Goal: Complete application form: Complete application form

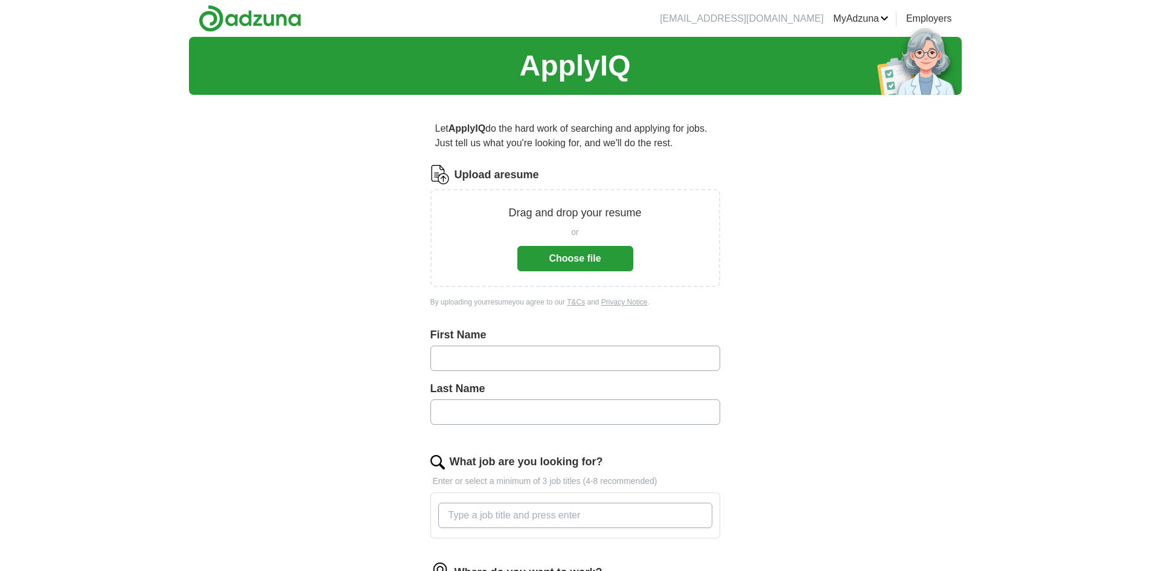
click at [606, 263] on button "Choose file" at bounding box center [575, 258] width 116 height 25
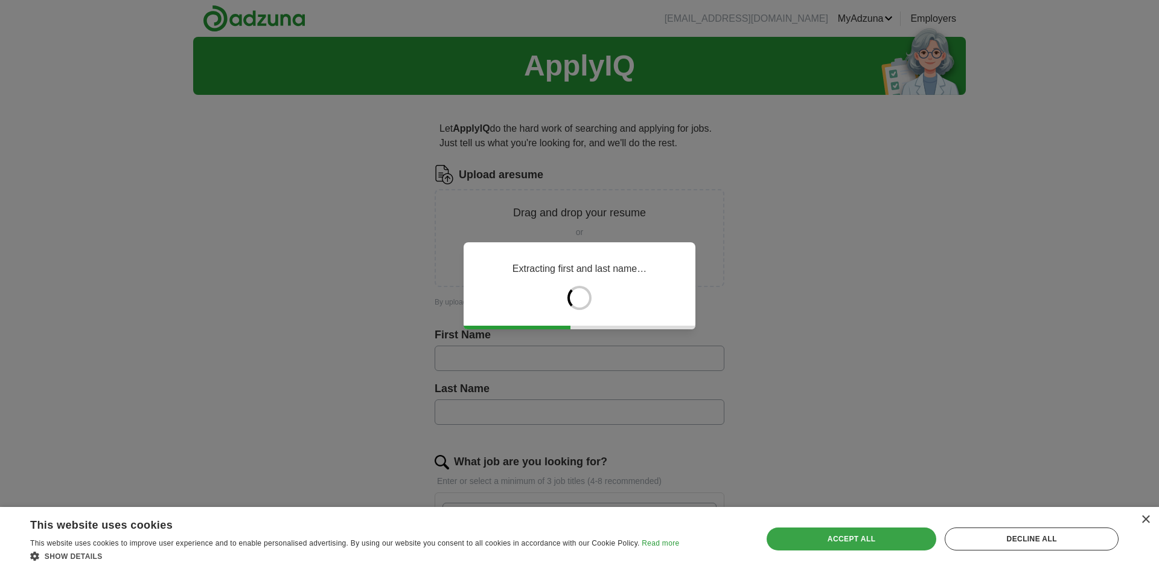
click at [874, 537] on div "Accept all" at bounding box center [852, 538] width 170 height 23
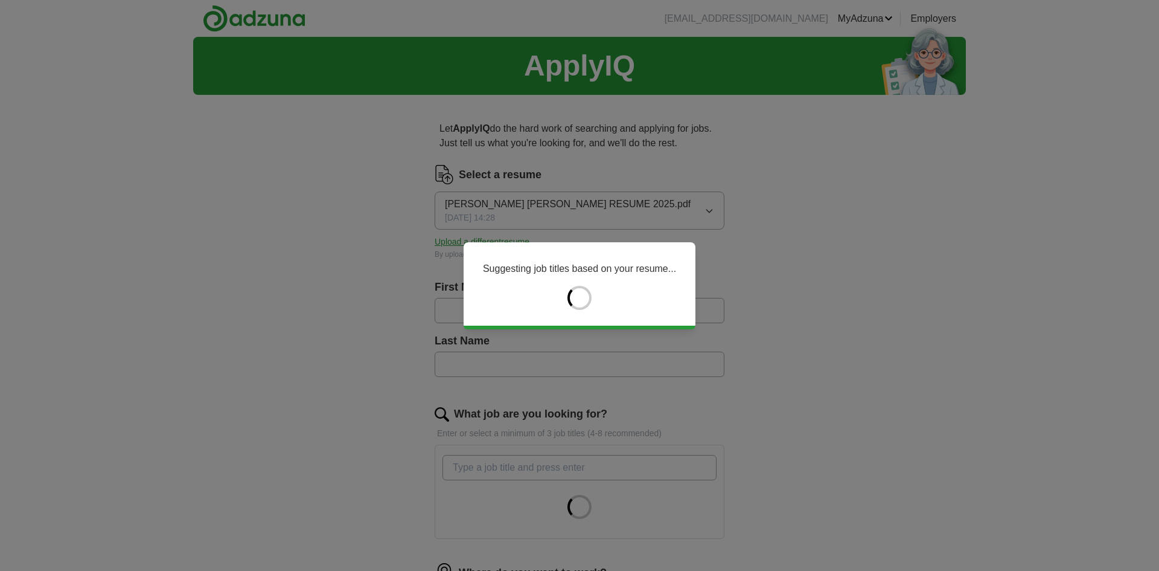
type input "*******"
type input "**********"
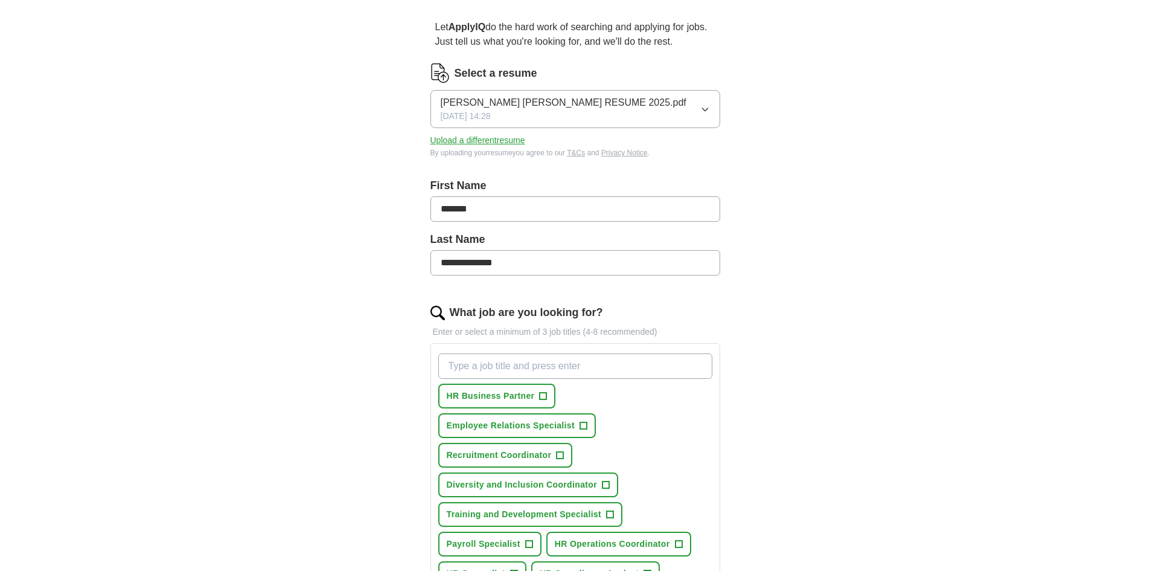
scroll to position [181, 0]
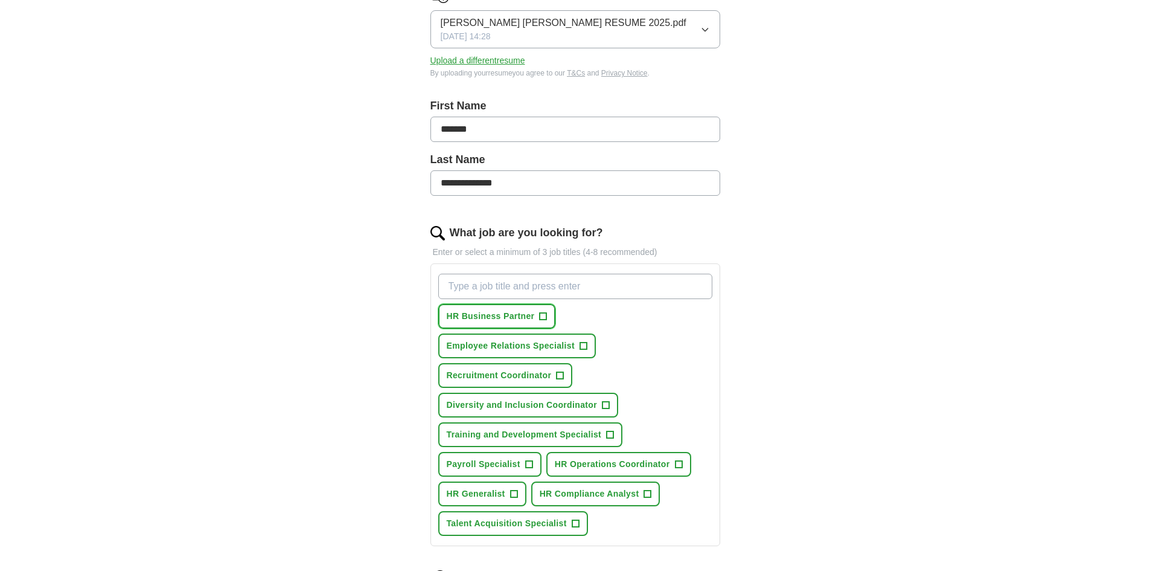
click at [544, 316] on span "+" at bounding box center [543, 317] width 7 height 10
click at [531, 378] on span "Recruitment Coordinator" at bounding box center [499, 375] width 105 height 13
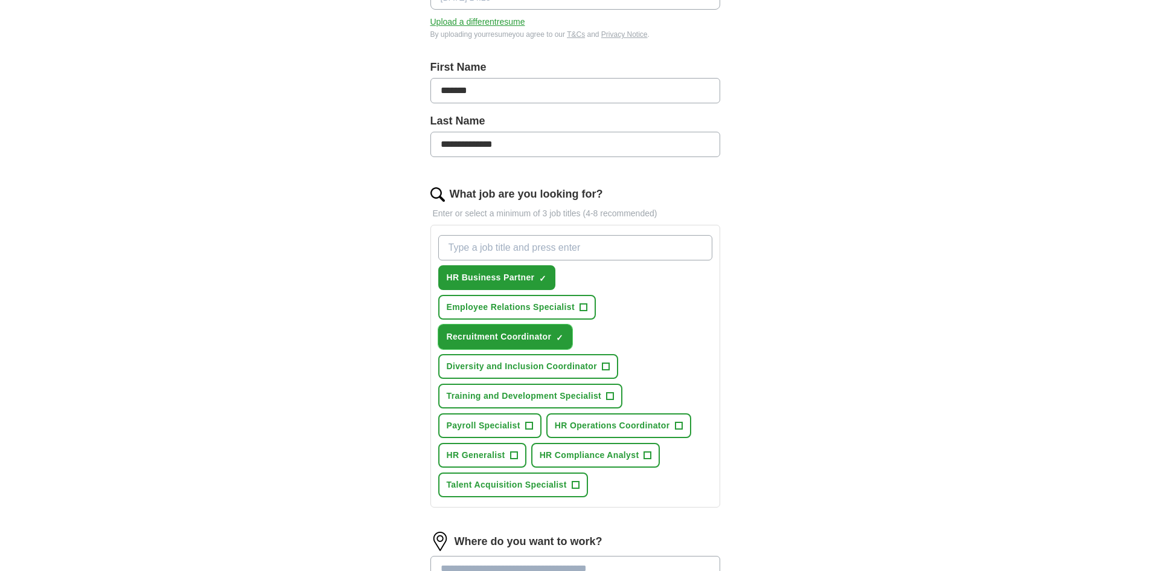
scroll to position [241, 0]
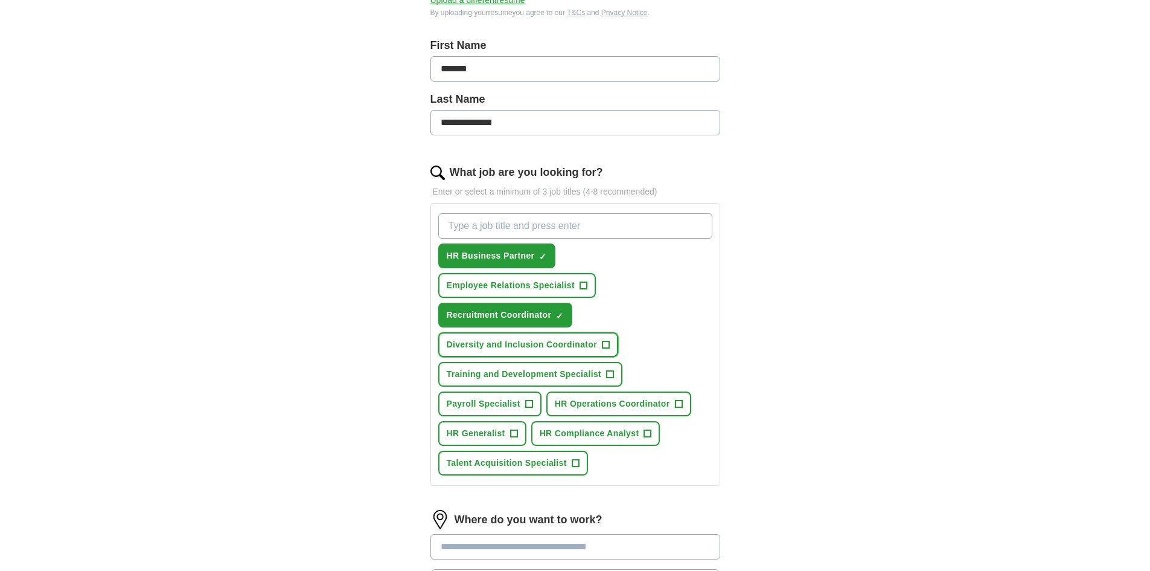
click at [595, 349] on span "Diversity and Inclusion Coordinator" at bounding box center [522, 344] width 151 height 13
click at [561, 379] on span "Training and Development Specialist" at bounding box center [524, 374] width 155 height 13
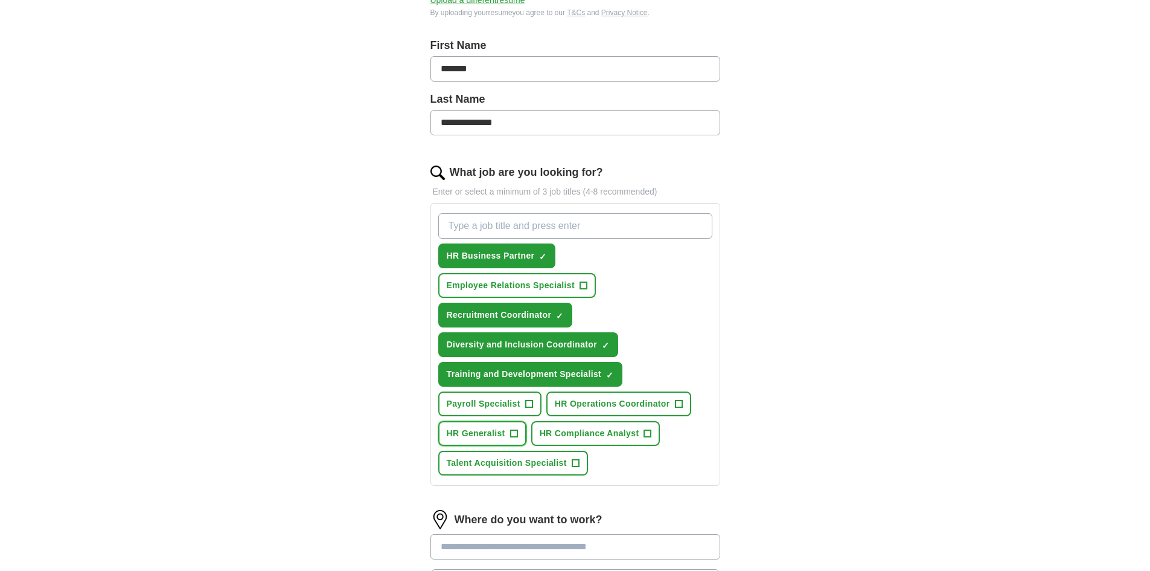
click at [491, 430] on span "HR Generalist" at bounding box center [476, 433] width 59 height 13
click at [471, 469] on button "Talent Acquisition Specialist +" at bounding box center [513, 462] width 150 height 25
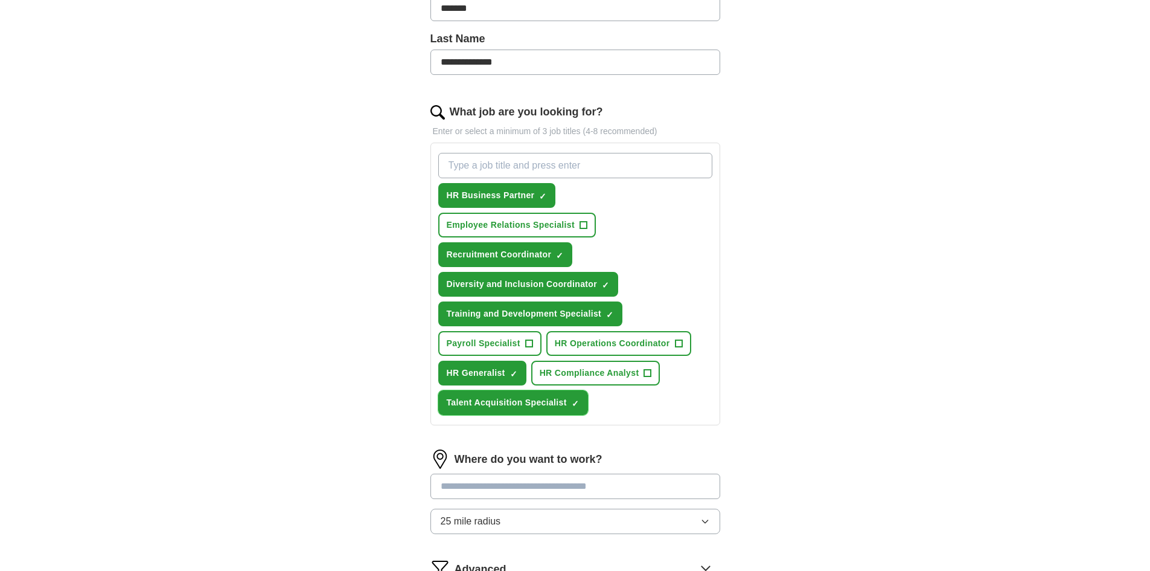
scroll to position [483, 0]
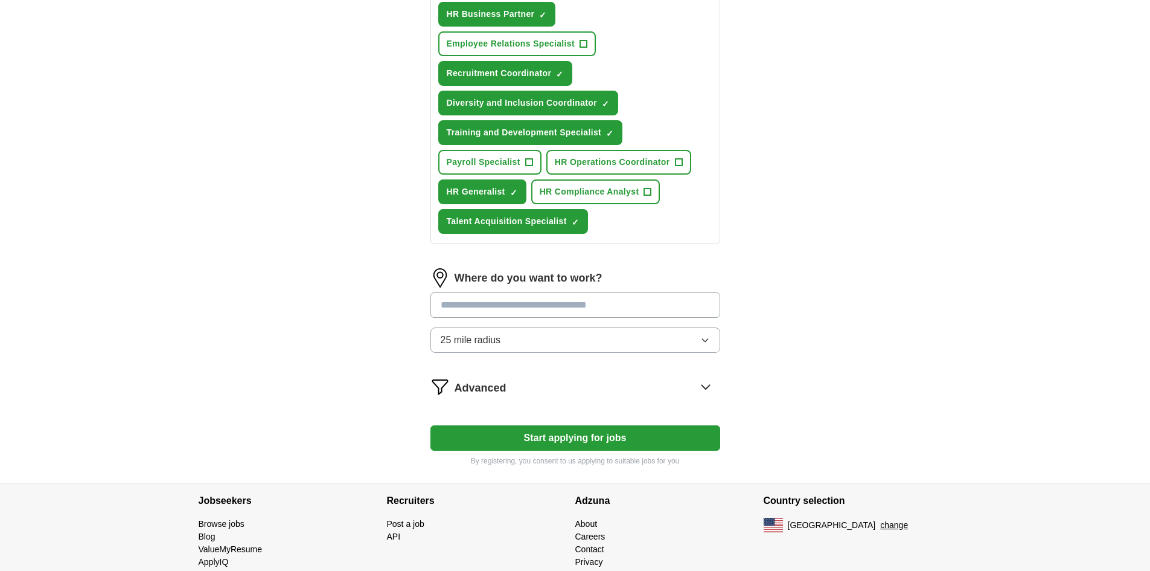
click at [517, 308] on input "text" at bounding box center [575, 304] width 290 height 25
click at [694, 341] on div "Where do you want to work? 25 mile radius" at bounding box center [575, 315] width 290 height 94
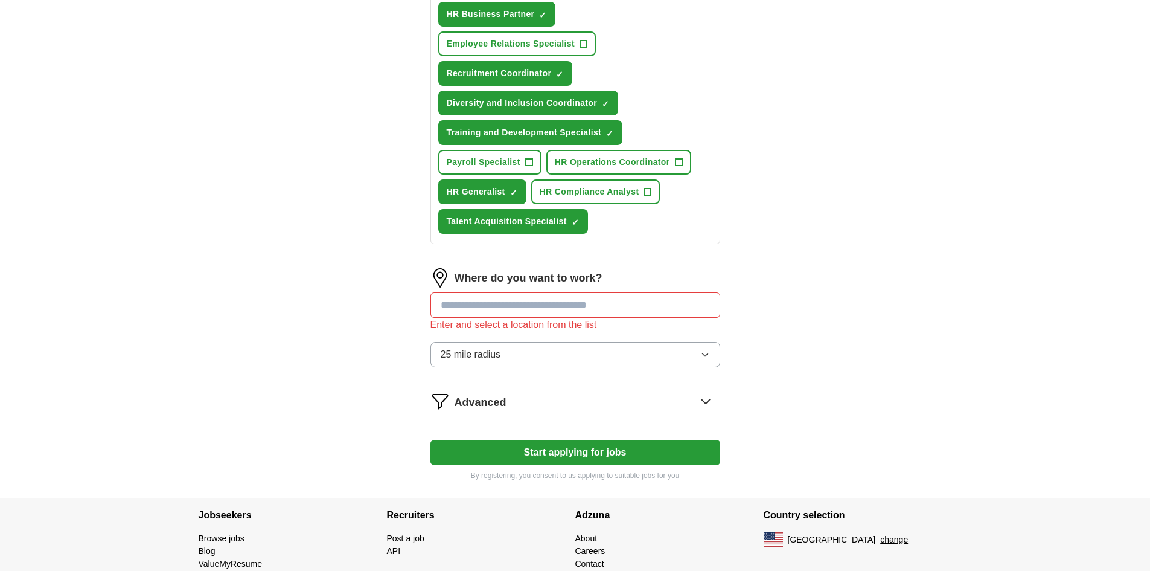
click at [707, 347] on button "25 mile radius" at bounding box center [575, 354] width 290 height 25
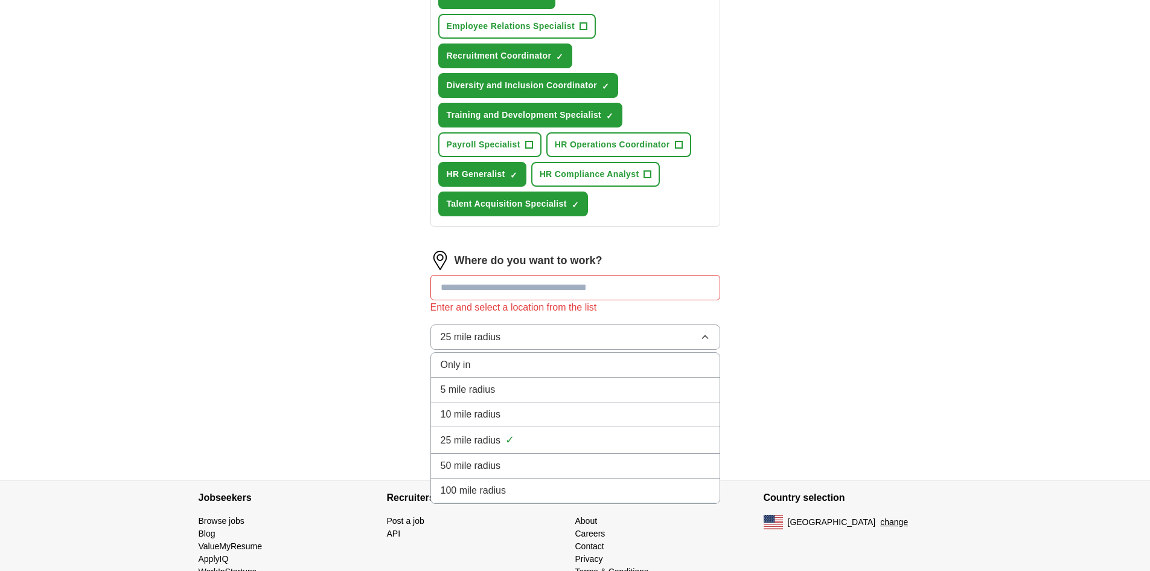
scroll to position [532, 0]
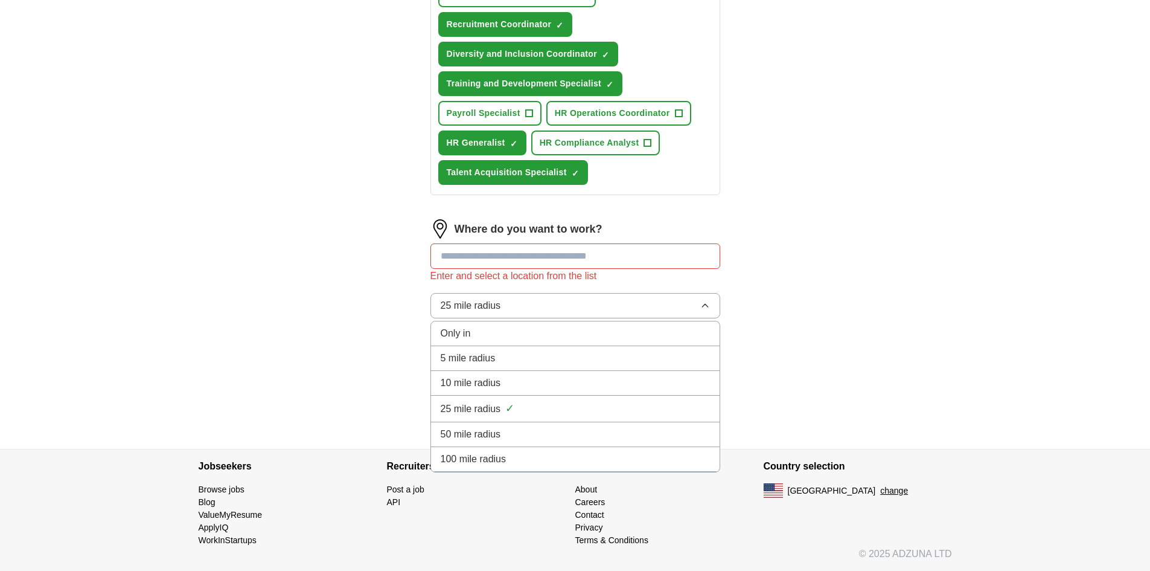
click at [567, 455] on div "100 mile radius" at bounding box center [575, 459] width 269 height 14
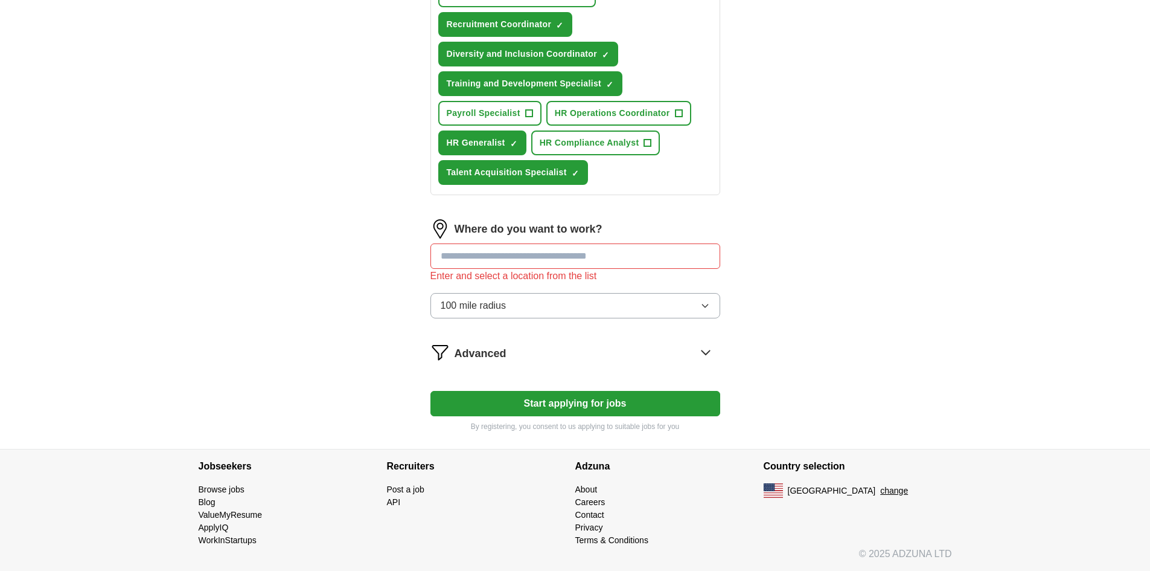
click at [533, 253] on input "text" at bounding box center [575, 255] width 290 height 25
drag, startPoint x: 514, startPoint y: 249, endPoint x: 417, endPoint y: 246, distance: 97.3
click at [417, 246] on div "**********" at bounding box center [575, 11] width 386 height 876
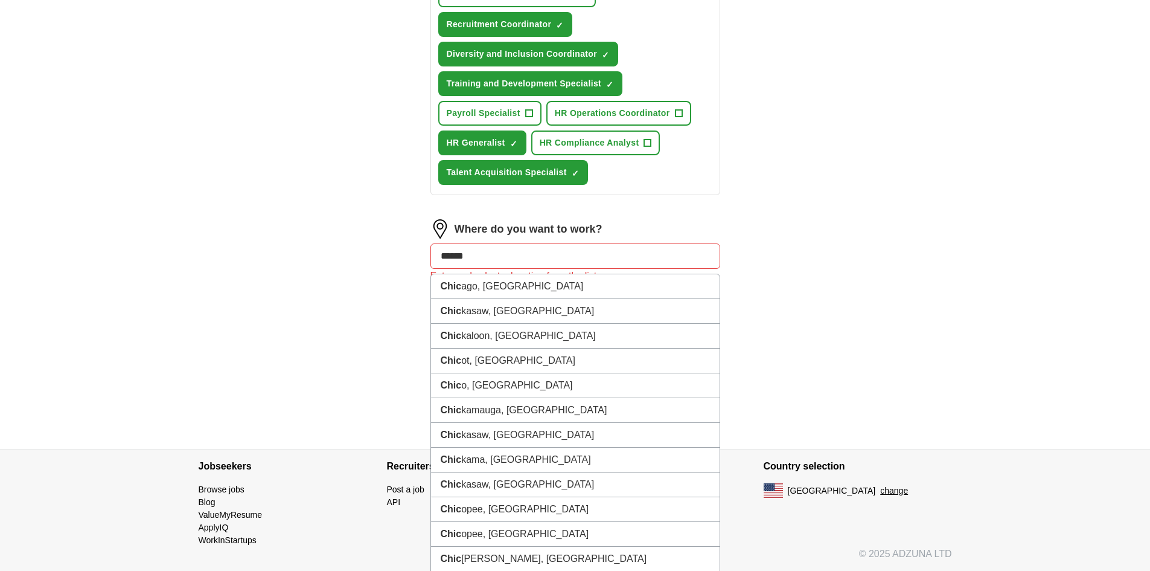
type input "*******"
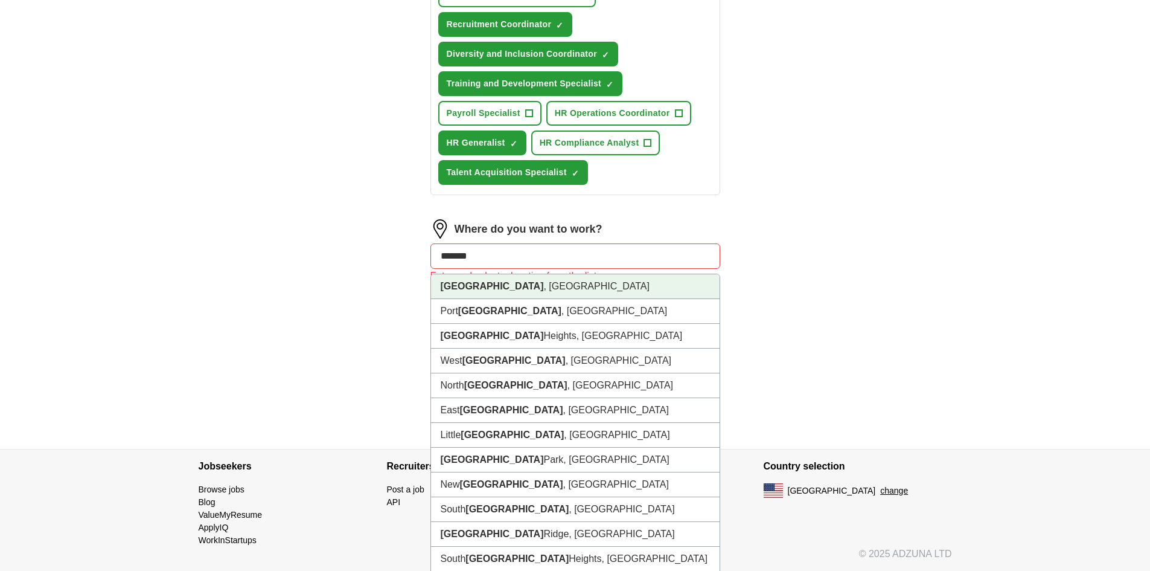
click at [473, 284] on strong "[GEOGRAPHIC_DATA]" at bounding box center [492, 286] width 103 height 10
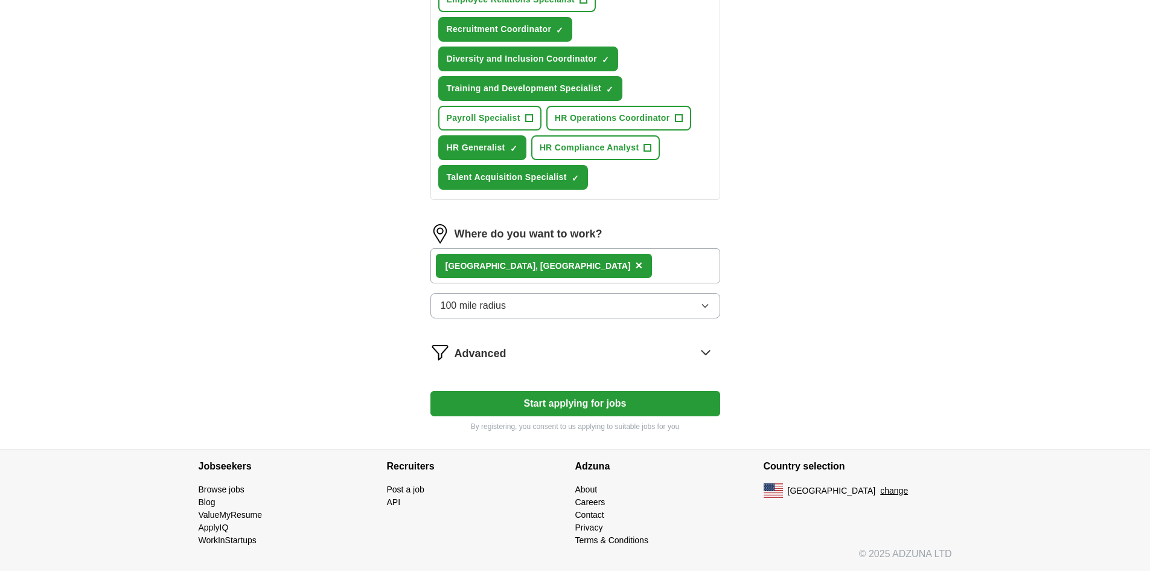
click at [695, 306] on button "100 mile radius" at bounding box center [575, 305] width 290 height 25
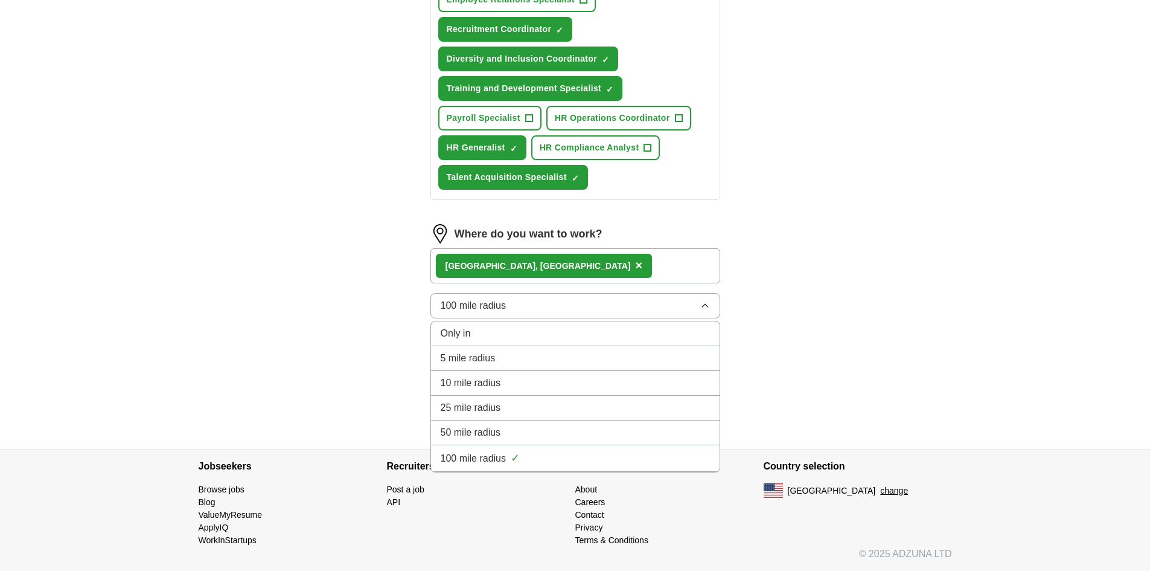
click at [510, 328] on div "Only in" at bounding box center [575, 333] width 269 height 14
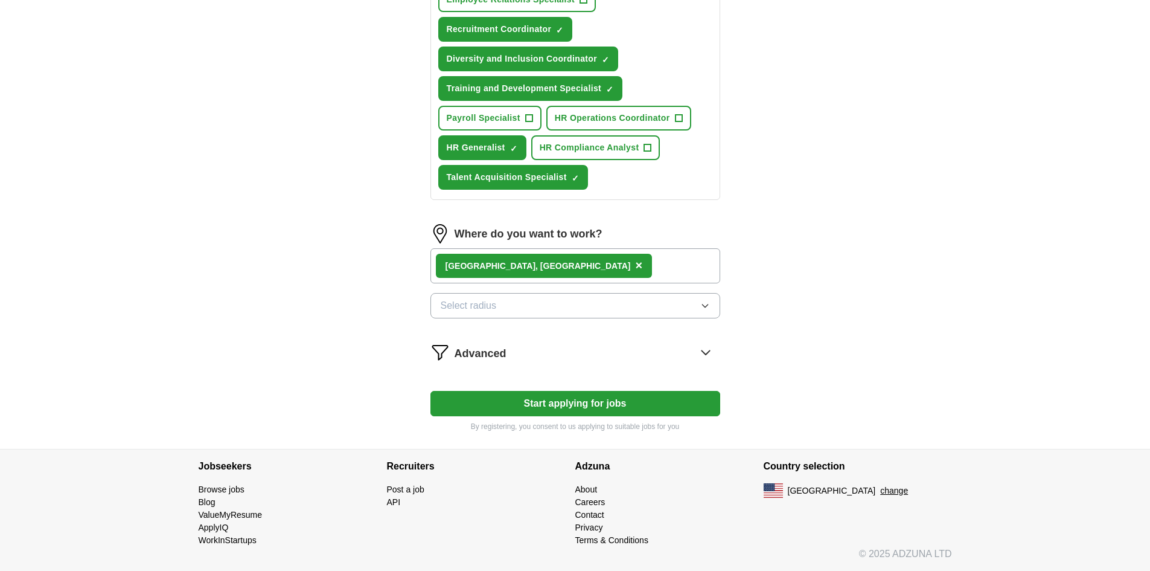
drag, startPoint x: 597, startPoint y: 395, endPoint x: 543, endPoint y: 403, distance: 54.3
click at [543, 403] on button "Start applying for jobs" at bounding box center [575, 403] width 290 height 25
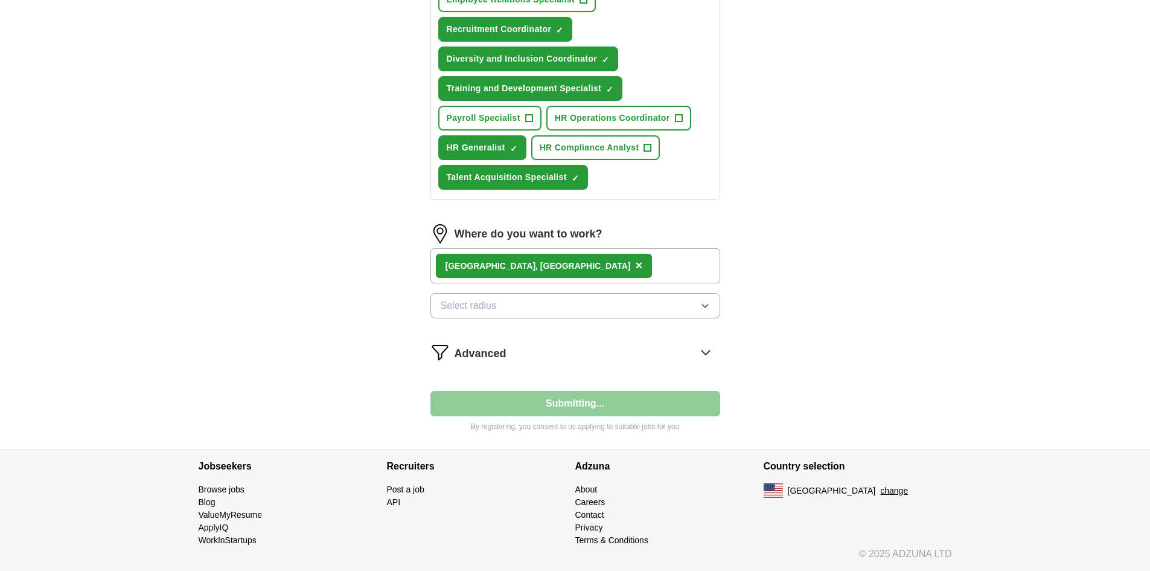
select select "**"
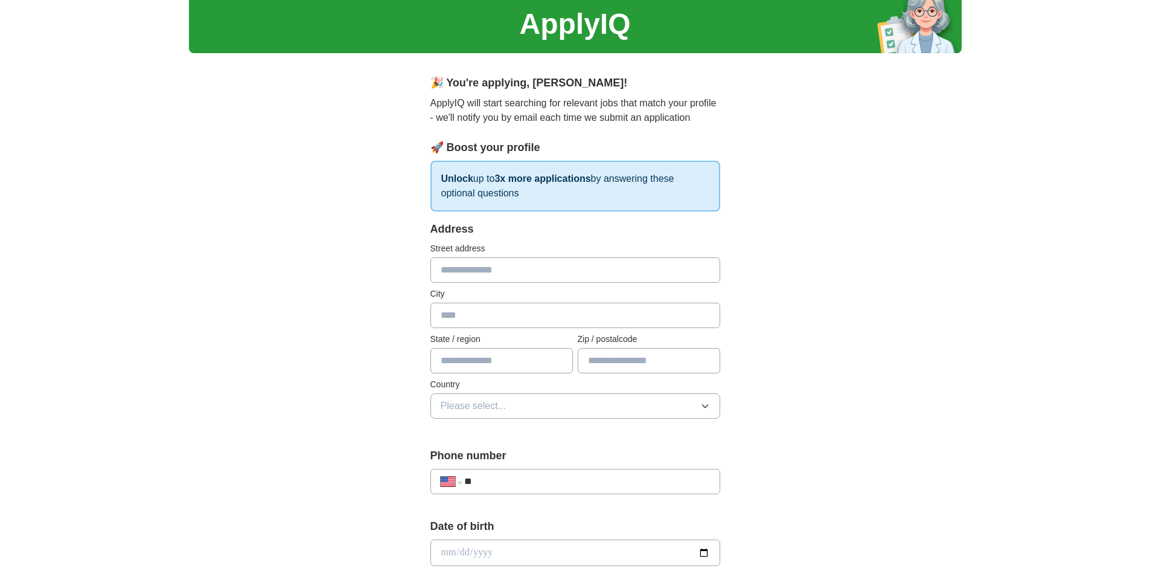
scroll to position [121, 0]
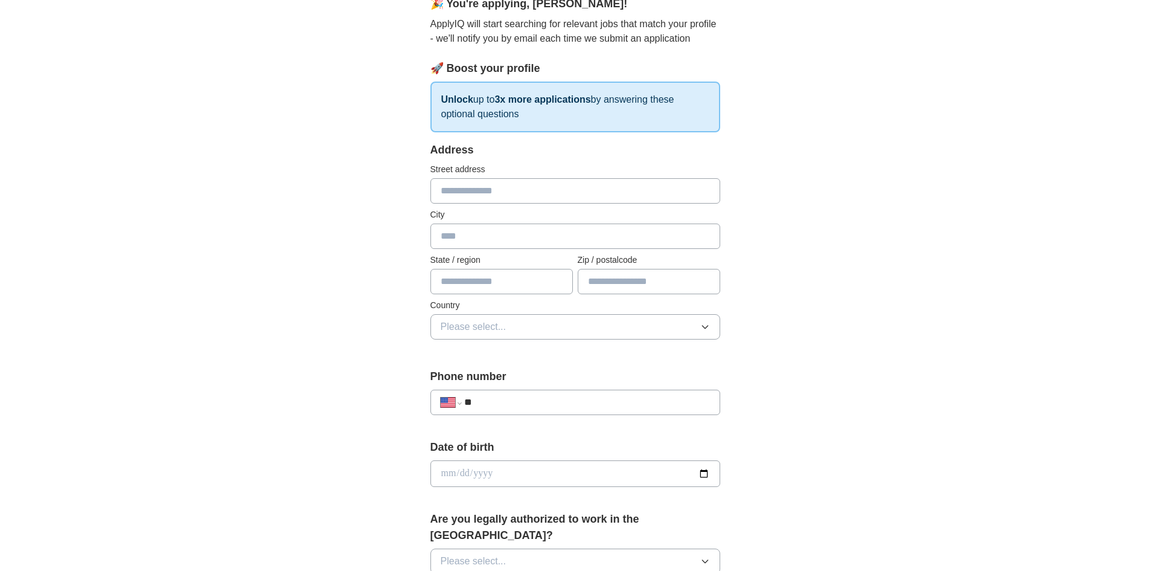
click at [496, 195] on input "text" at bounding box center [575, 190] width 290 height 25
type input "*"
type input "**********"
click at [482, 233] on input "text" at bounding box center [575, 235] width 290 height 25
type input "**********"
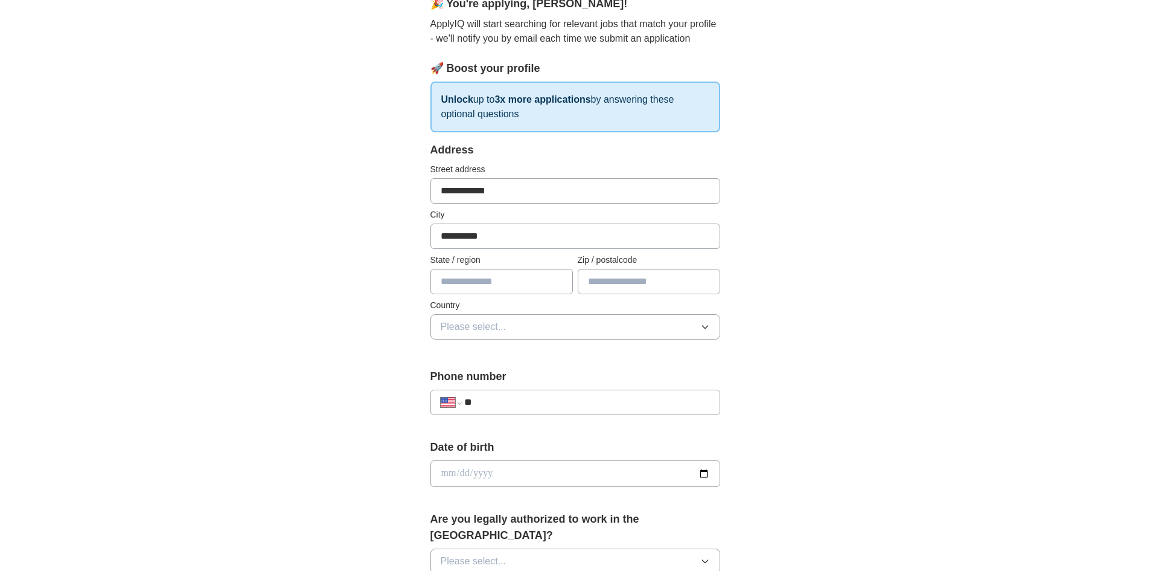
click at [493, 287] on input "text" at bounding box center [501, 281] width 142 height 25
type input "**"
click at [666, 286] on input "text" at bounding box center [649, 281] width 142 height 25
type input "*****"
click at [655, 322] on button "Please select..." at bounding box center [575, 326] width 290 height 25
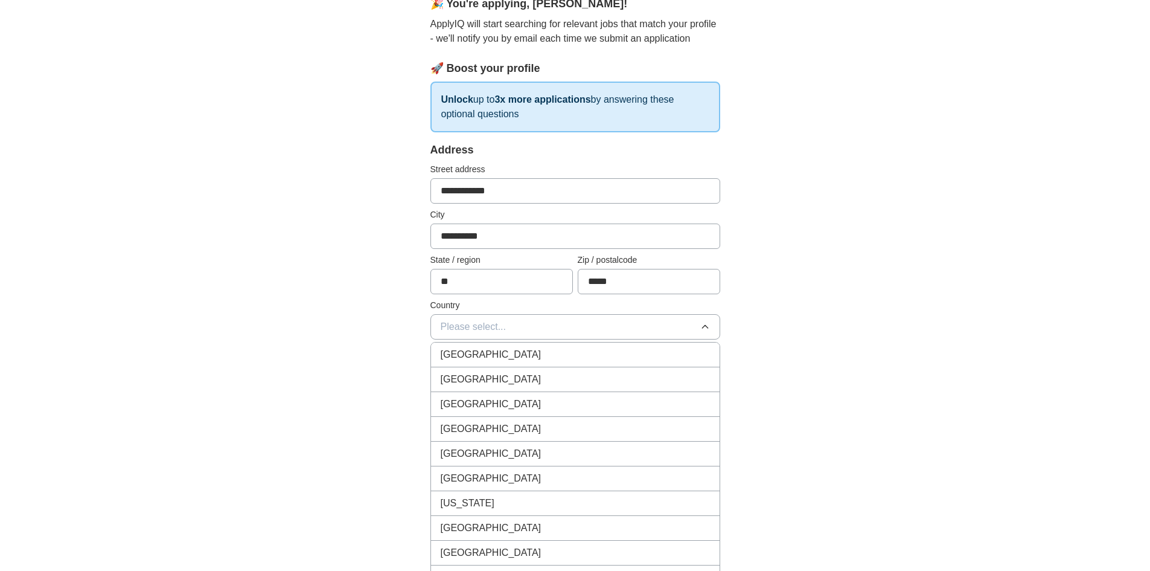
click at [527, 373] on div "[GEOGRAPHIC_DATA]" at bounding box center [575, 379] width 269 height 14
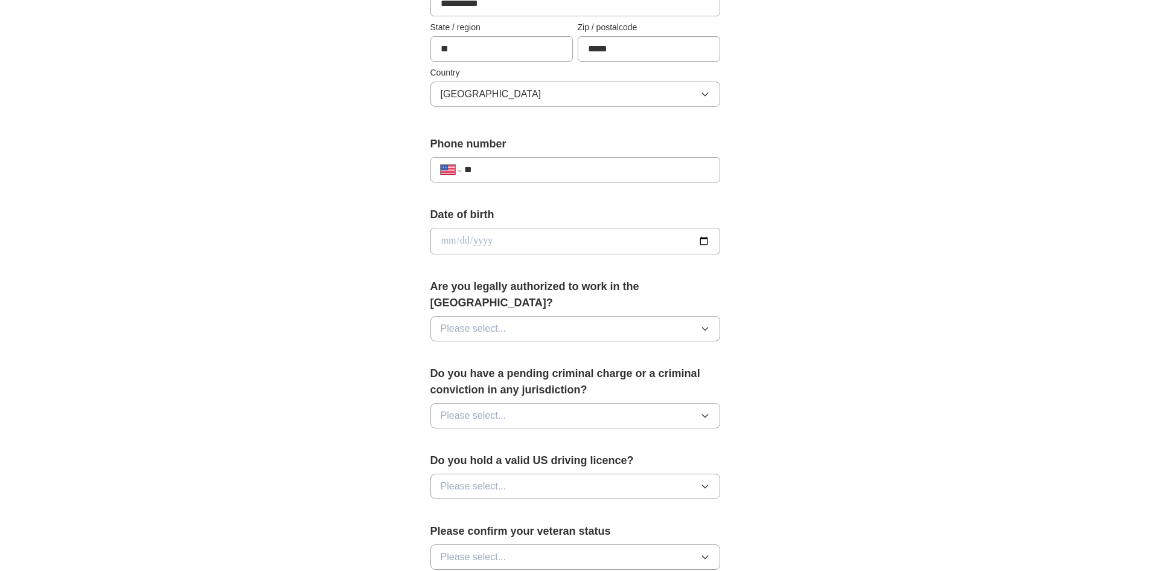
scroll to position [362, 0]
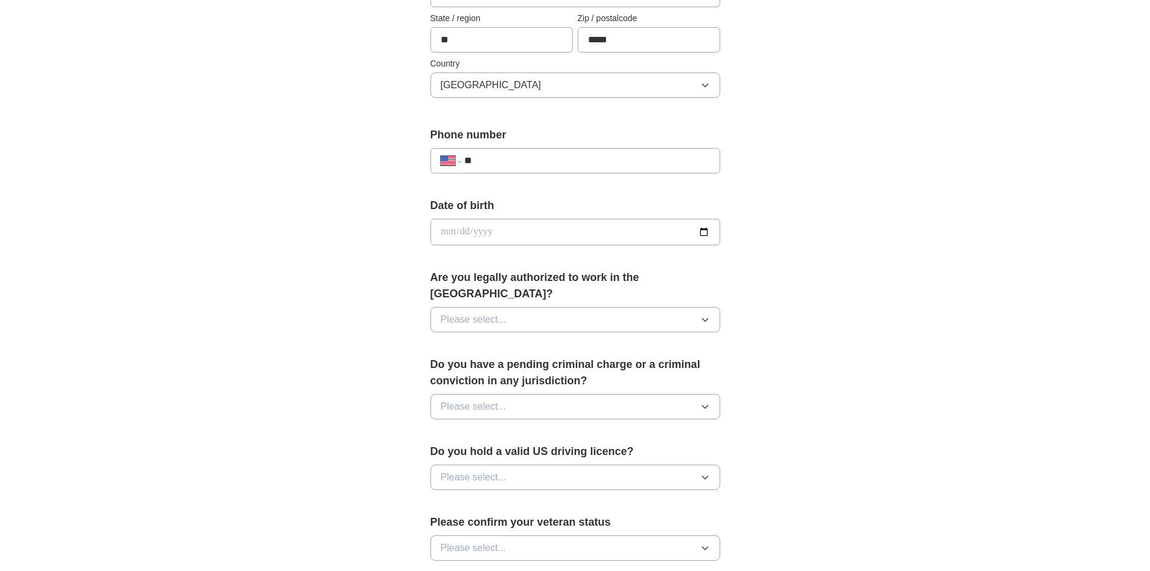
click at [624, 164] on input "**" at bounding box center [586, 160] width 245 height 14
type input "**********"
click at [526, 230] on input "date" at bounding box center [575, 232] width 290 height 27
type input "**********"
click at [475, 312] on span "Please select..." at bounding box center [474, 319] width 66 height 14
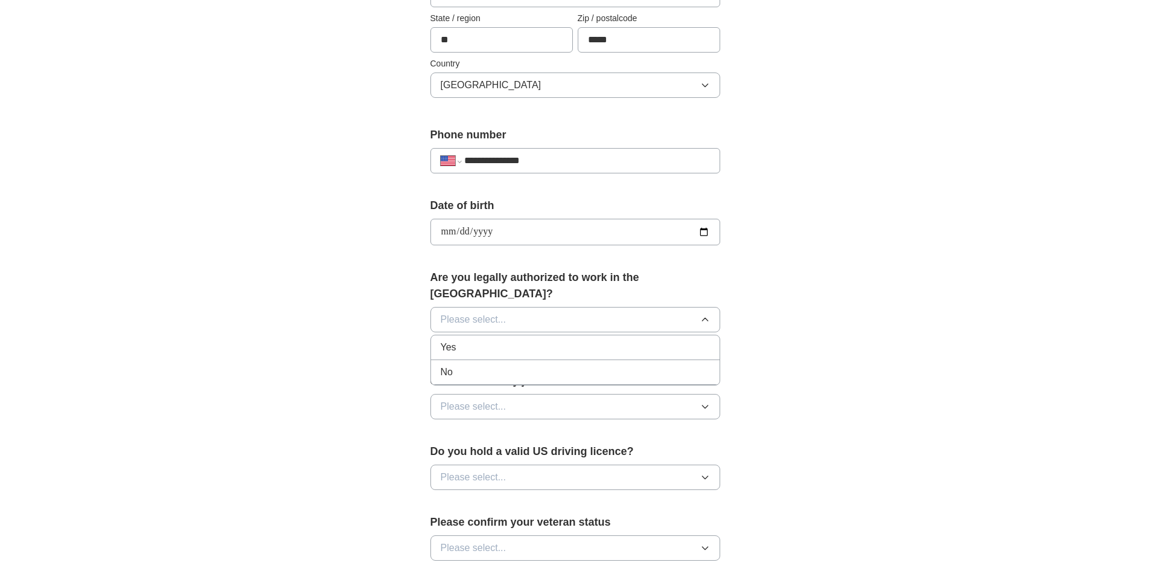
click at [467, 340] on div "Yes" at bounding box center [575, 347] width 269 height 14
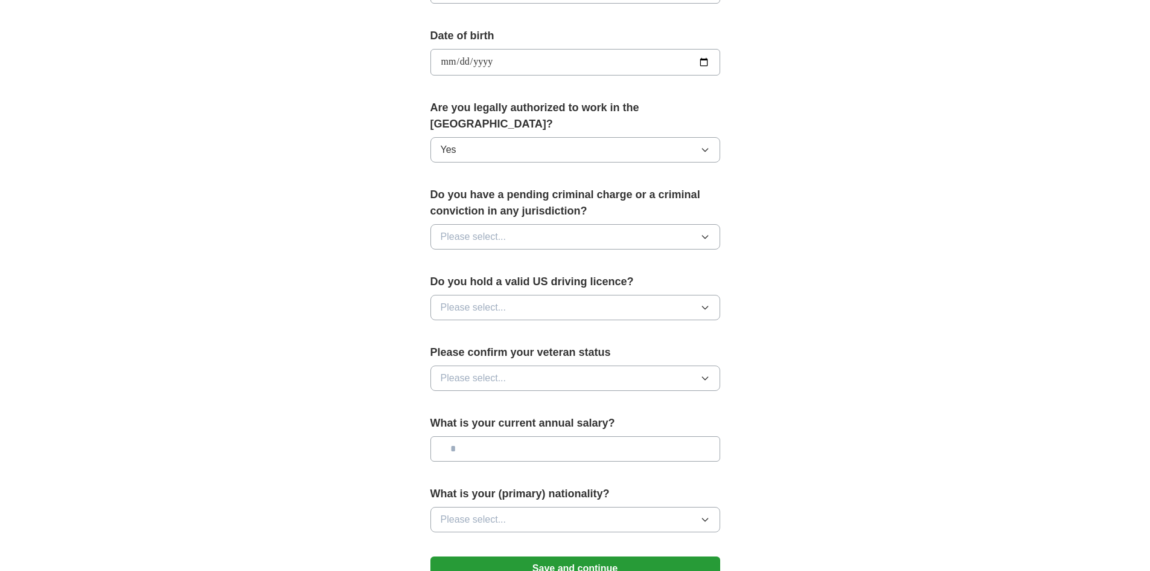
scroll to position [543, 0]
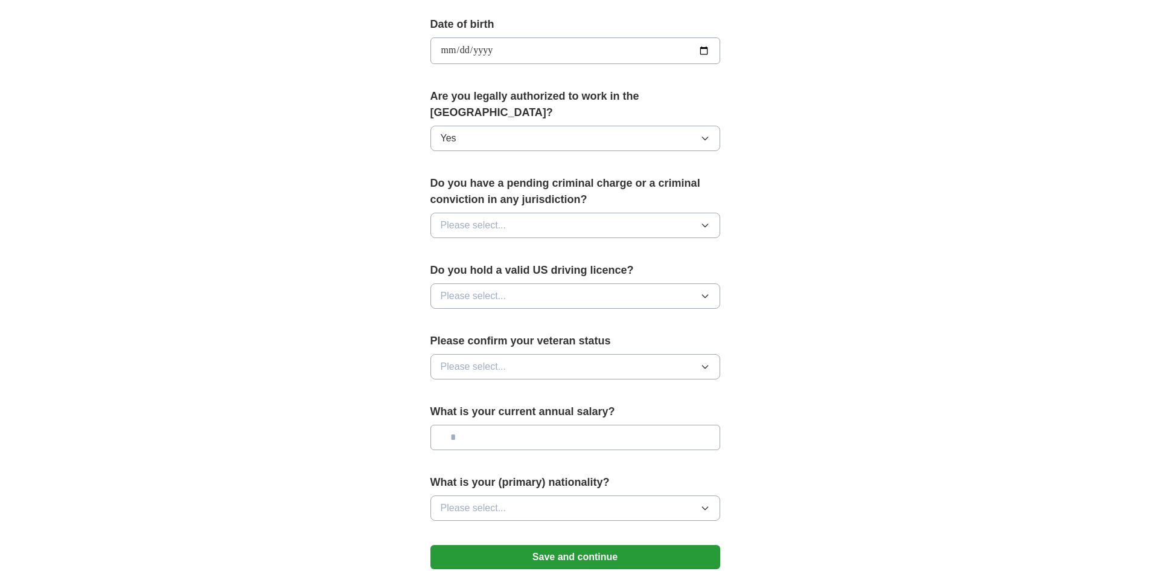
click at [585, 218] on button "Please select..." at bounding box center [575, 225] width 290 height 25
click at [534, 270] on div "No" at bounding box center [575, 277] width 269 height 14
click at [533, 283] on button "Please select..." at bounding box center [575, 295] width 290 height 25
click at [523, 312] on li "Yes" at bounding box center [575, 324] width 289 height 25
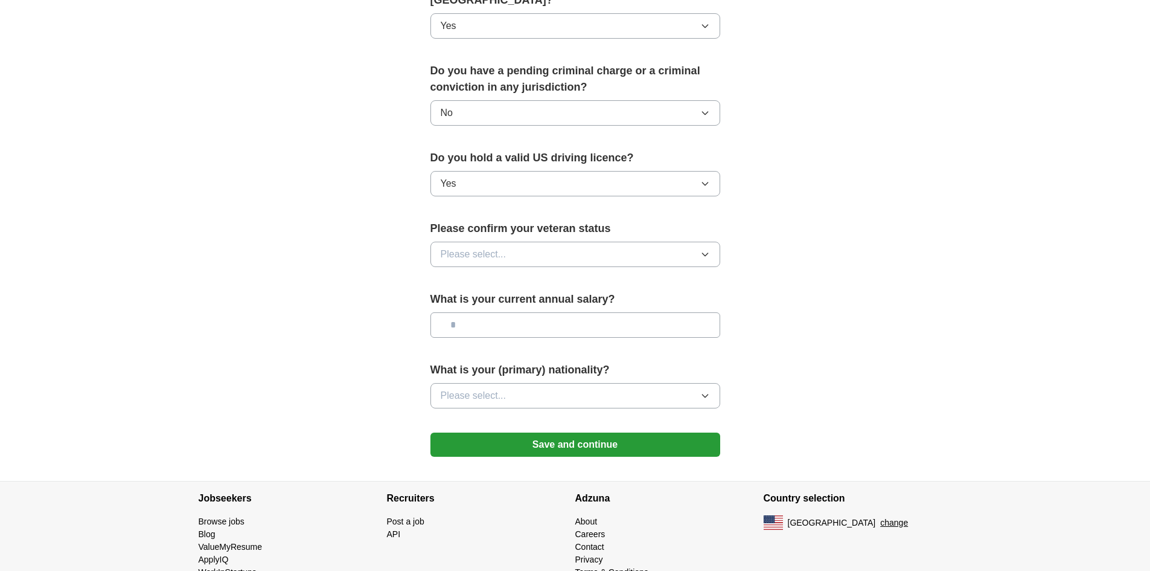
scroll to position [664, 0]
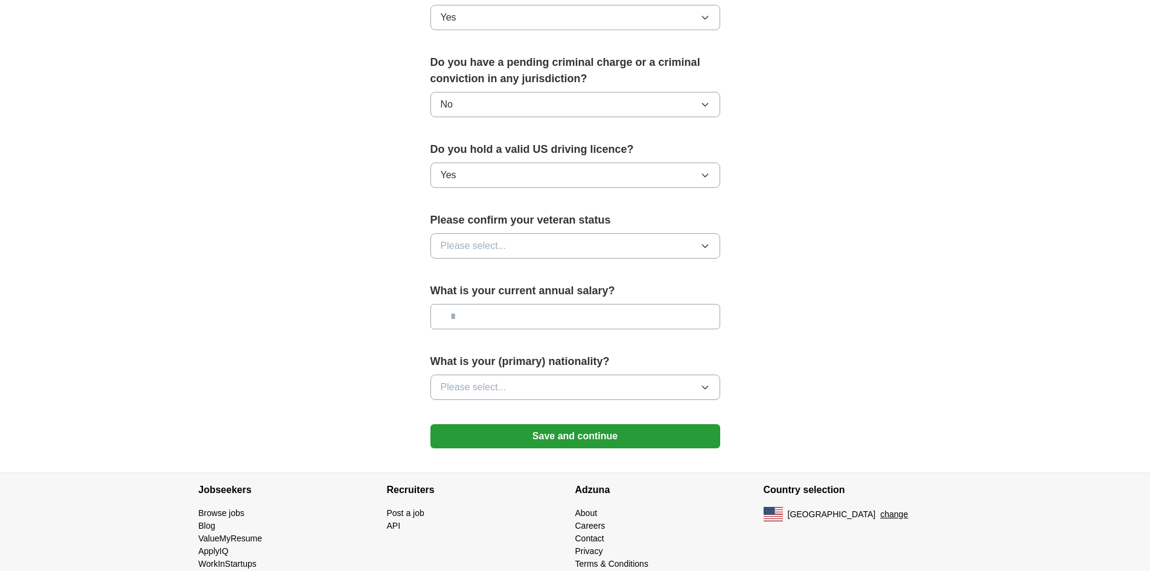
click at [503, 238] on span "Please select..." at bounding box center [474, 245] width 66 height 14
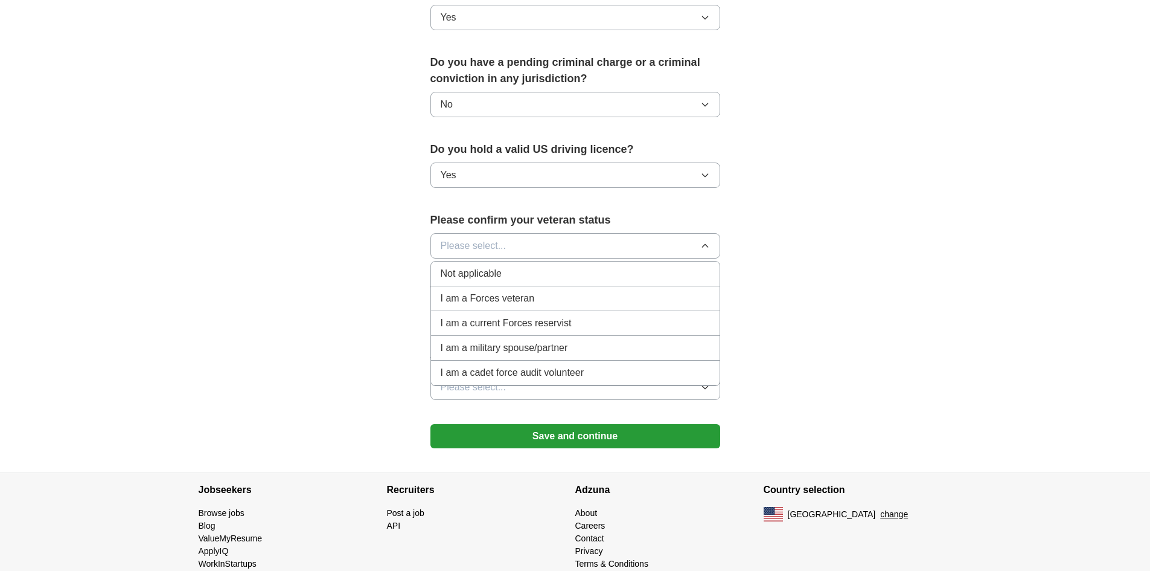
click at [575, 265] on li "Not applicable" at bounding box center [575, 273] width 289 height 25
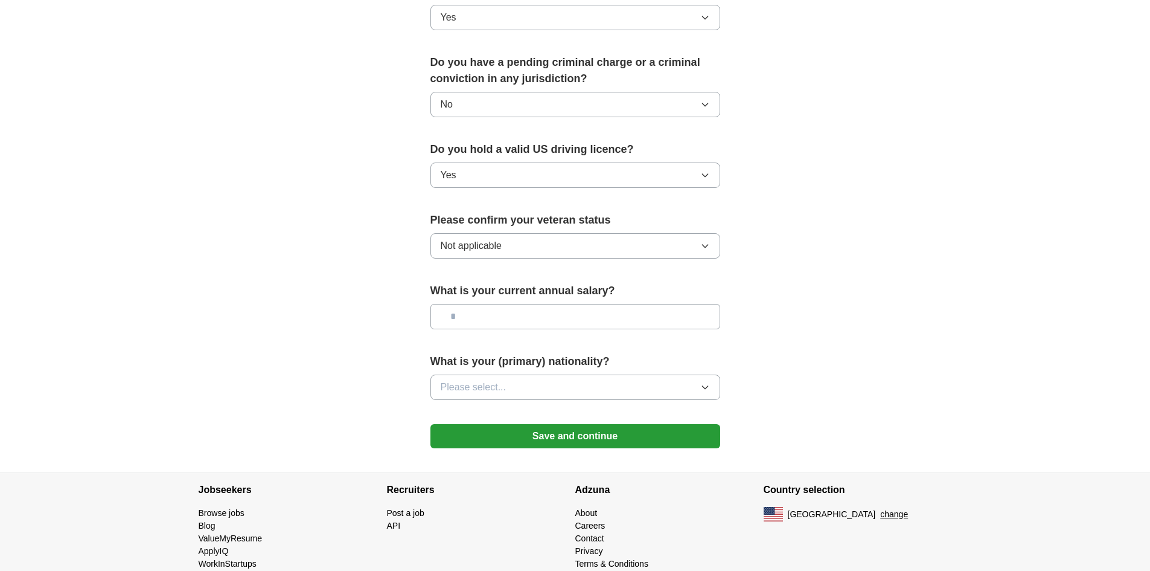
click at [573, 304] on input "text" at bounding box center [575, 316] width 290 height 25
type input "*******"
click at [583, 374] on button "Please select..." at bounding box center [575, 386] width 290 height 25
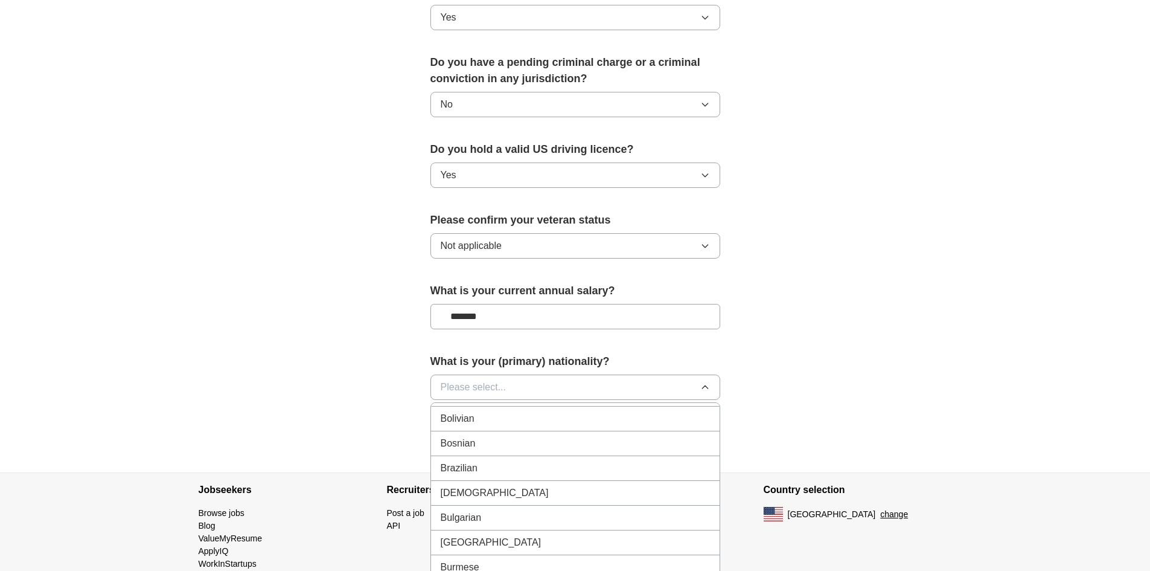
scroll to position [604, 0]
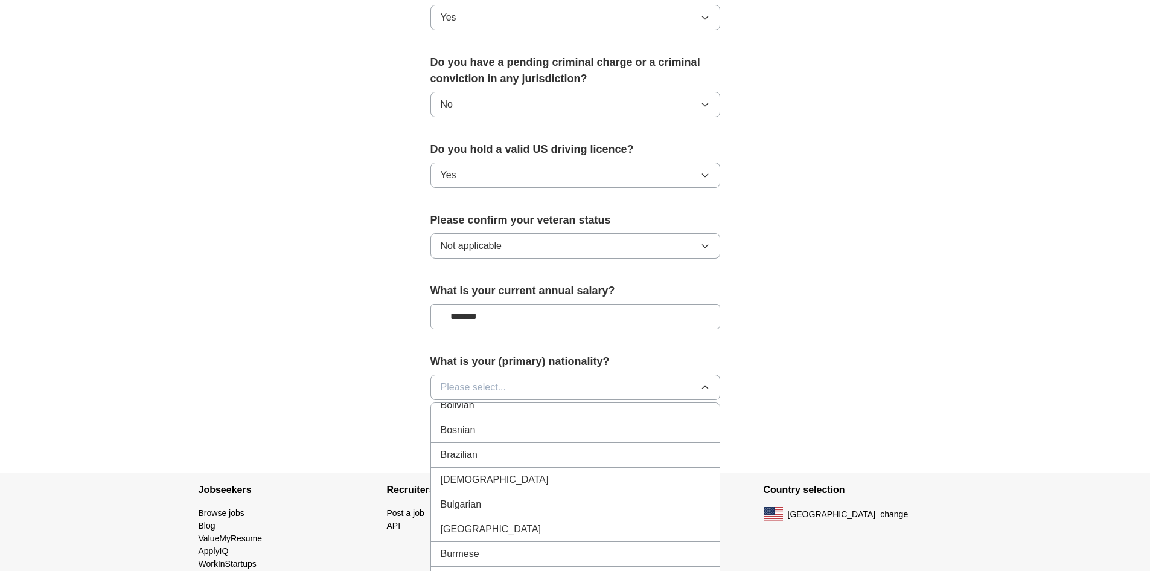
click at [492, 447] on div "Brazilian" at bounding box center [575, 454] width 269 height 14
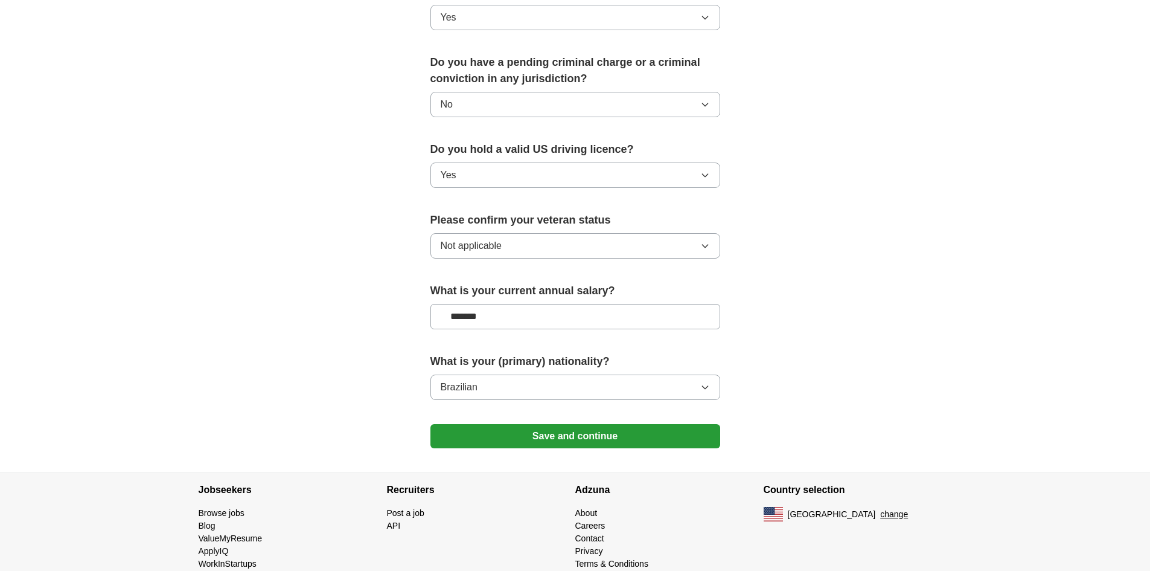
click at [596, 429] on button "Save and continue" at bounding box center [575, 436] width 290 height 24
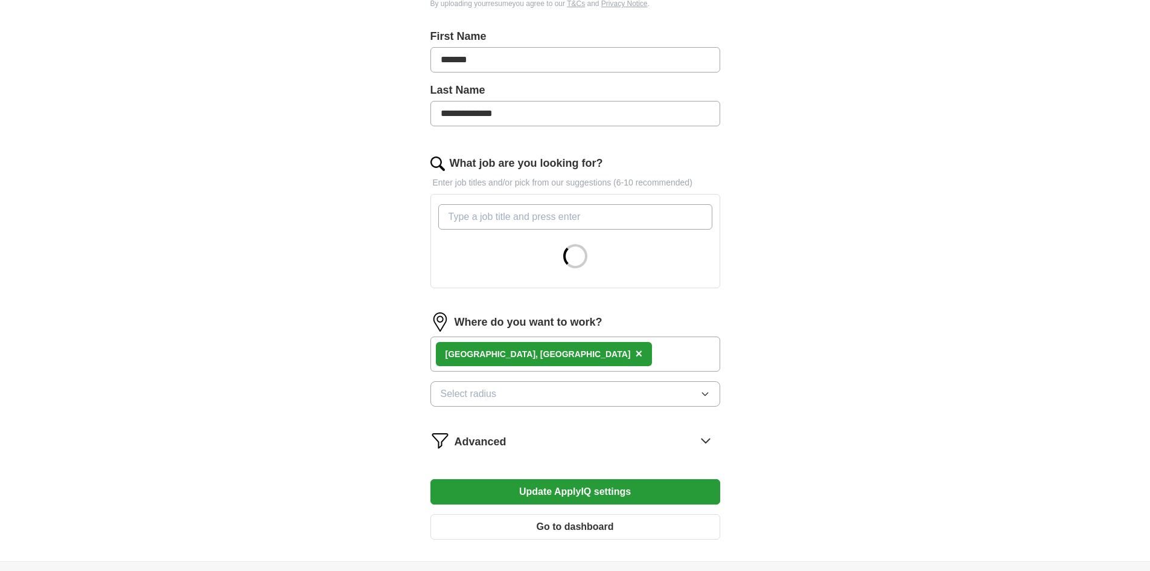
scroll to position [363, 0]
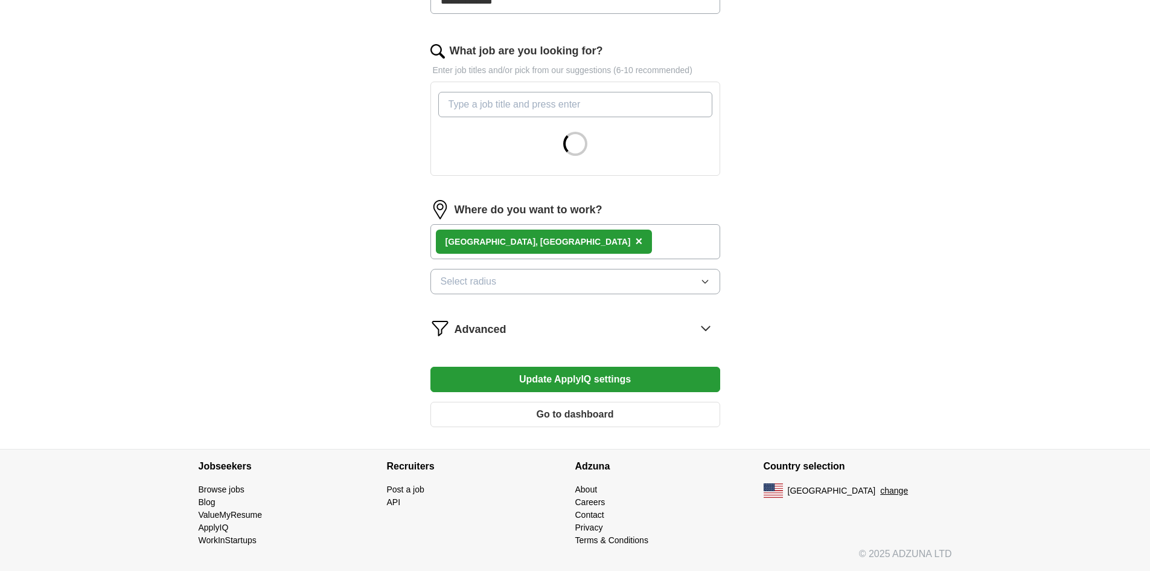
click at [573, 238] on div "[GEOGRAPHIC_DATA], [GEOGRAPHIC_DATA] ×" at bounding box center [575, 241] width 290 height 35
click at [546, 244] on div "[GEOGRAPHIC_DATA], [GEOGRAPHIC_DATA] ×" at bounding box center [575, 241] width 290 height 35
click at [525, 248] on div "[GEOGRAPHIC_DATA], [GEOGRAPHIC_DATA] ×" at bounding box center [575, 241] width 290 height 35
click at [544, 243] on div "[GEOGRAPHIC_DATA], [GEOGRAPHIC_DATA] ×" at bounding box center [575, 241] width 290 height 35
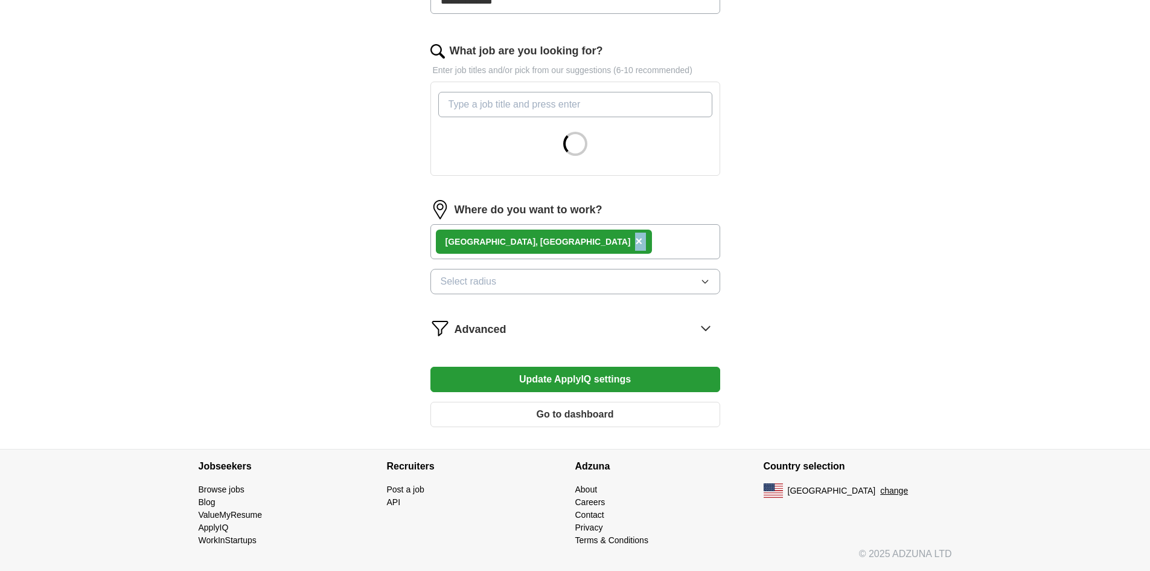
click at [544, 243] on div "[GEOGRAPHIC_DATA], [GEOGRAPHIC_DATA] ×" at bounding box center [575, 241] width 290 height 35
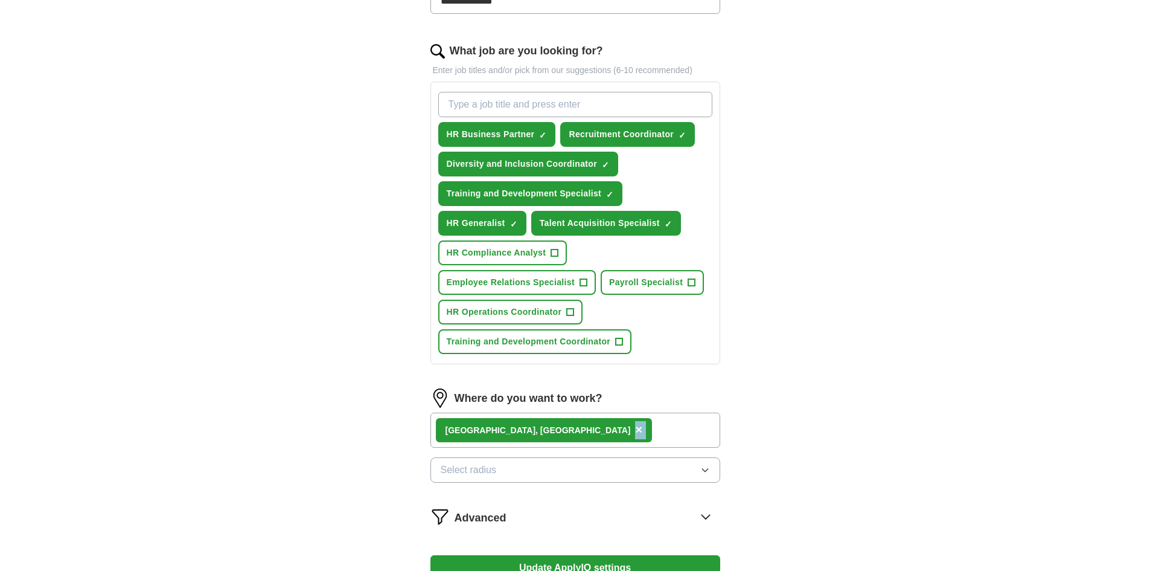
scroll to position [544, 0]
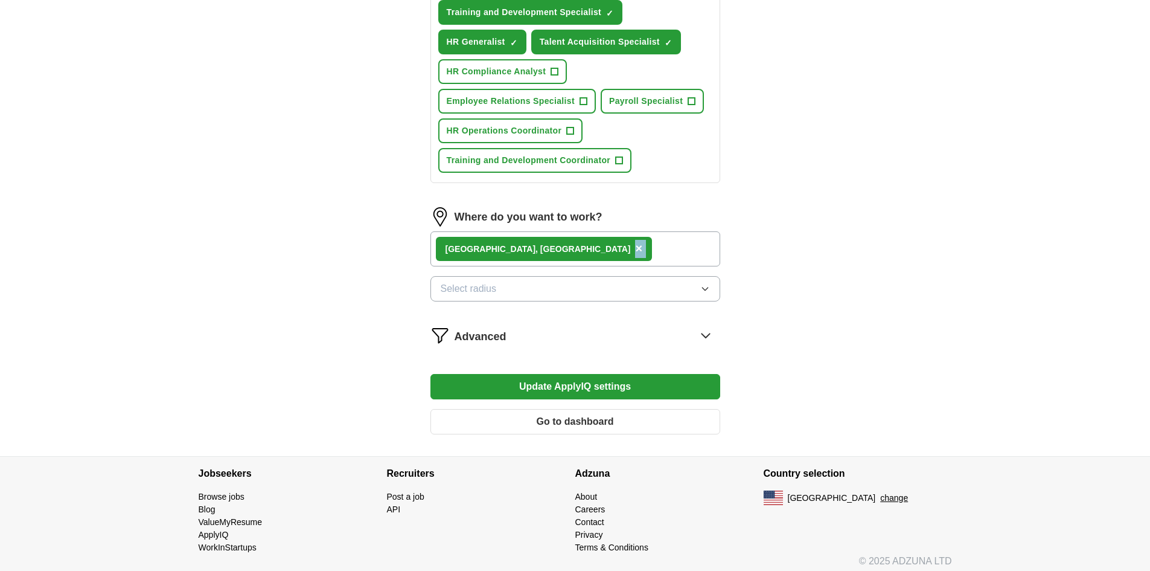
click at [563, 238] on div "[GEOGRAPHIC_DATA], [GEOGRAPHIC_DATA] ×" at bounding box center [575, 248] width 290 height 35
click at [537, 245] on div "[GEOGRAPHIC_DATA], [GEOGRAPHIC_DATA] ×" at bounding box center [575, 248] width 290 height 35
click at [635, 246] on span "×" at bounding box center [638, 247] width 7 height 13
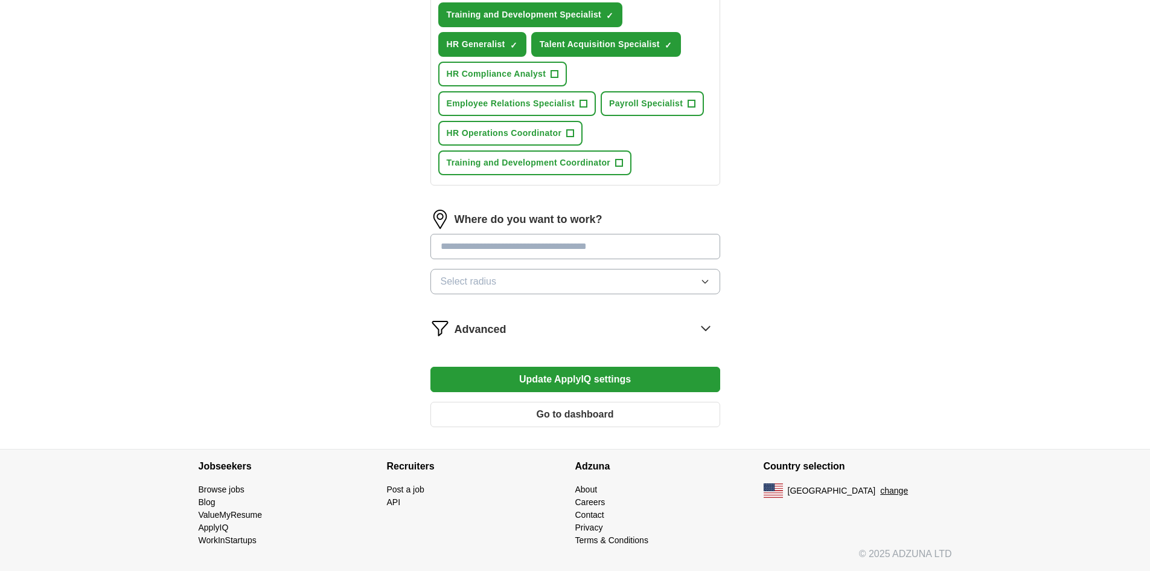
click at [497, 246] on input "text" at bounding box center [575, 246] width 290 height 25
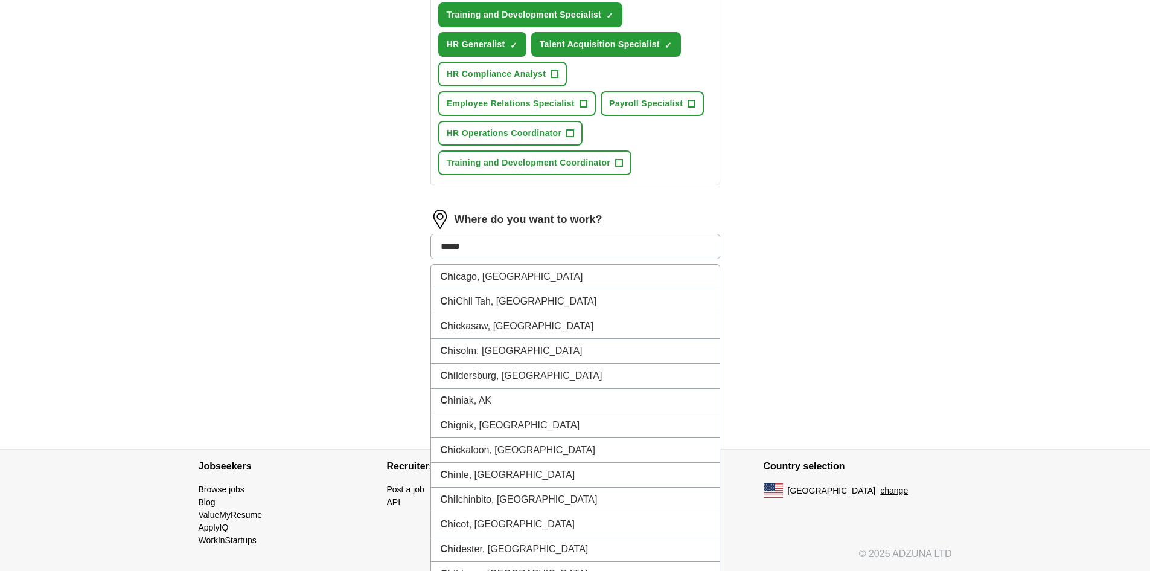
type input "******"
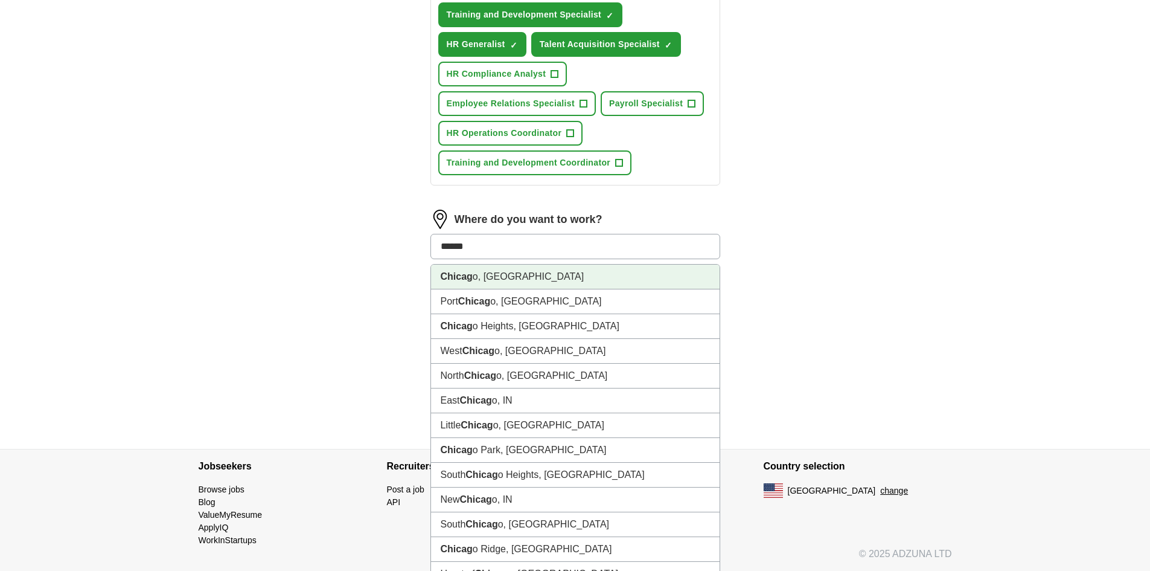
click at [537, 276] on li "Chicag o, IL" at bounding box center [575, 276] width 289 height 25
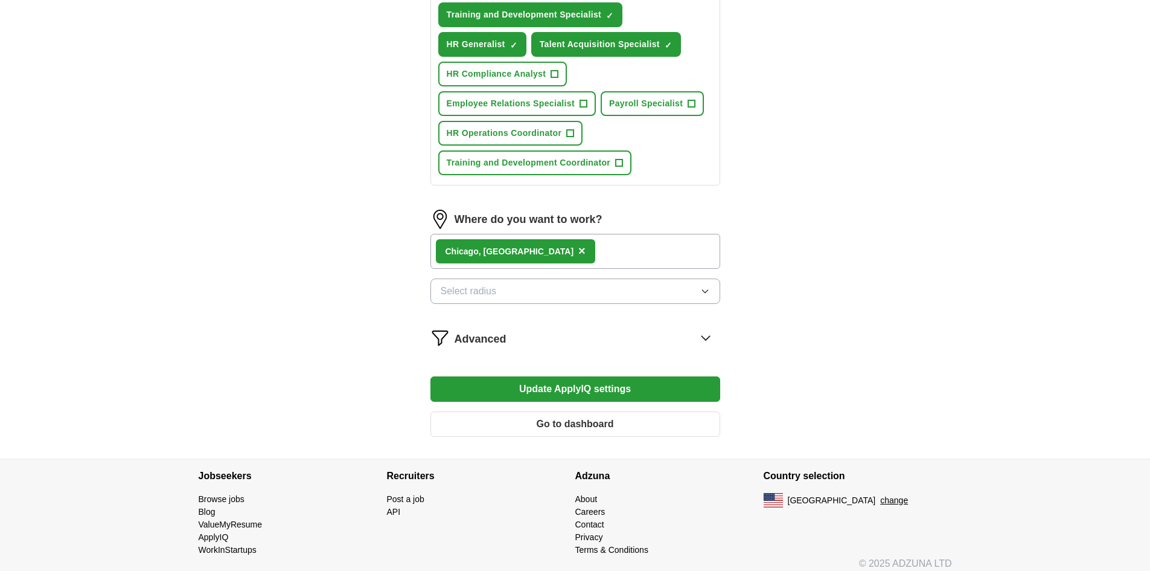
click at [555, 251] on div "Chicag o, IL ×" at bounding box center [575, 251] width 290 height 35
click at [540, 252] on div "Chicag o, IL ×" at bounding box center [575, 251] width 290 height 35
click at [531, 287] on button "Select radius" at bounding box center [575, 290] width 290 height 25
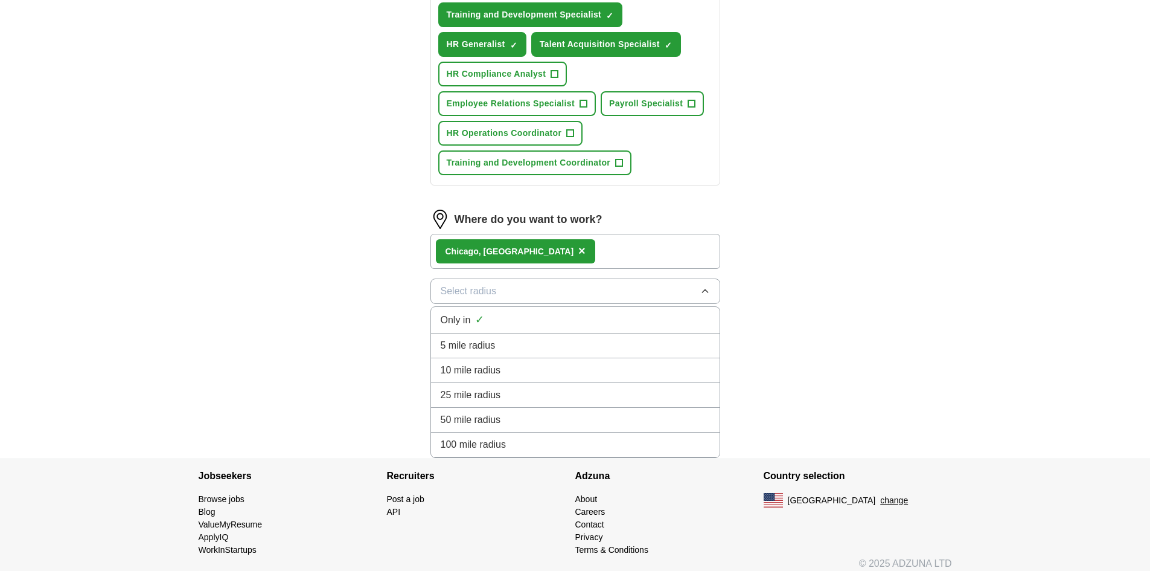
click at [568, 256] on div "Chicag o, IL ×" at bounding box center [575, 251] width 290 height 35
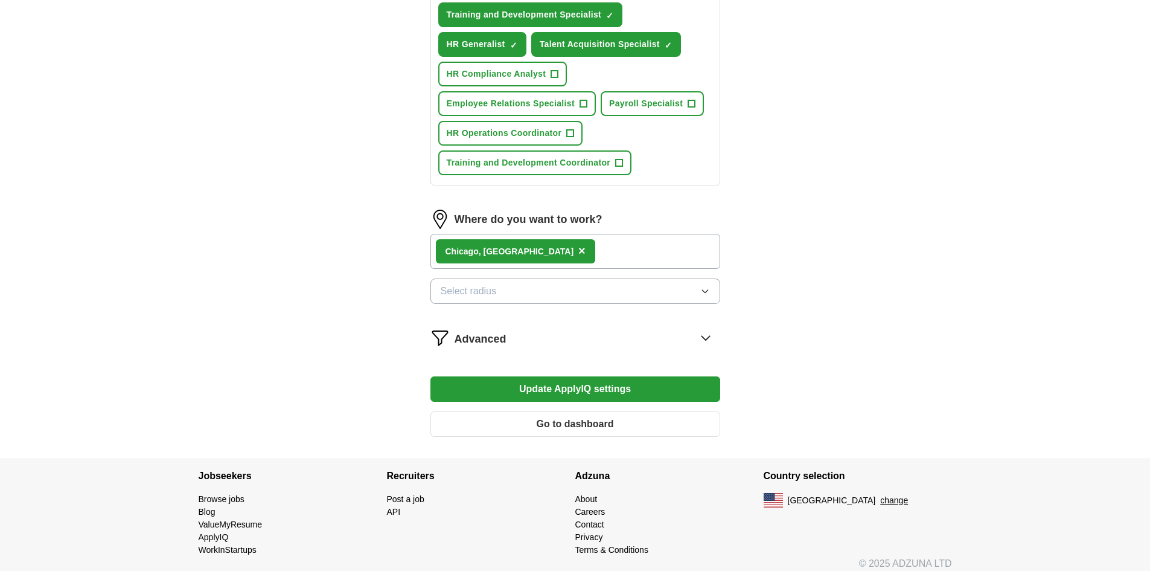
click at [551, 421] on button "Go to dashboard" at bounding box center [575, 423] width 290 height 25
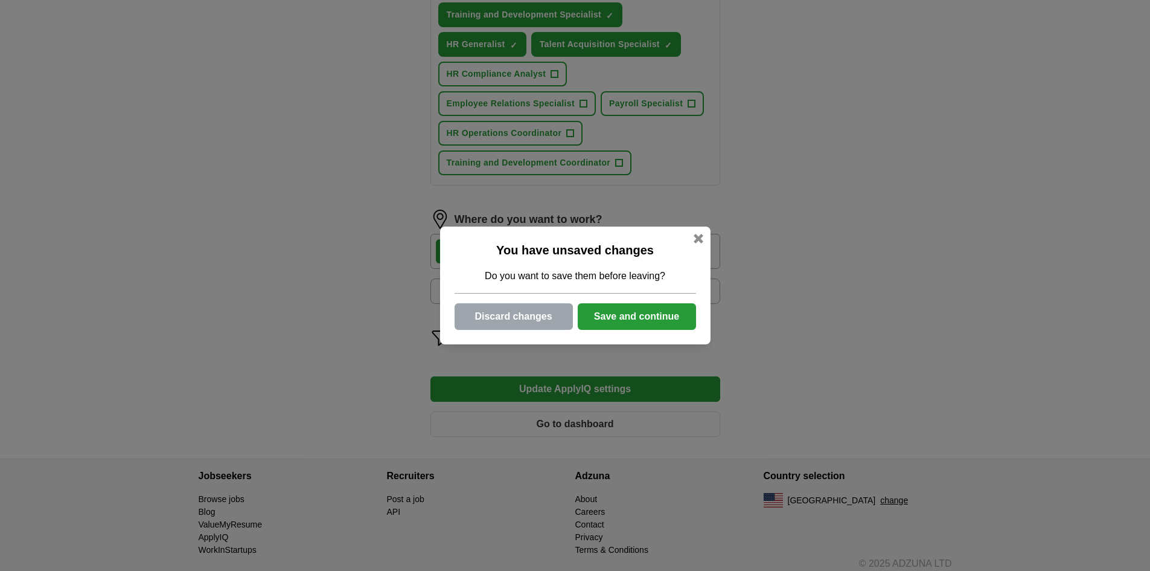
click at [595, 310] on button "Save and continue" at bounding box center [637, 316] width 118 height 27
